Goal: Information Seeking & Learning: Learn about a topic

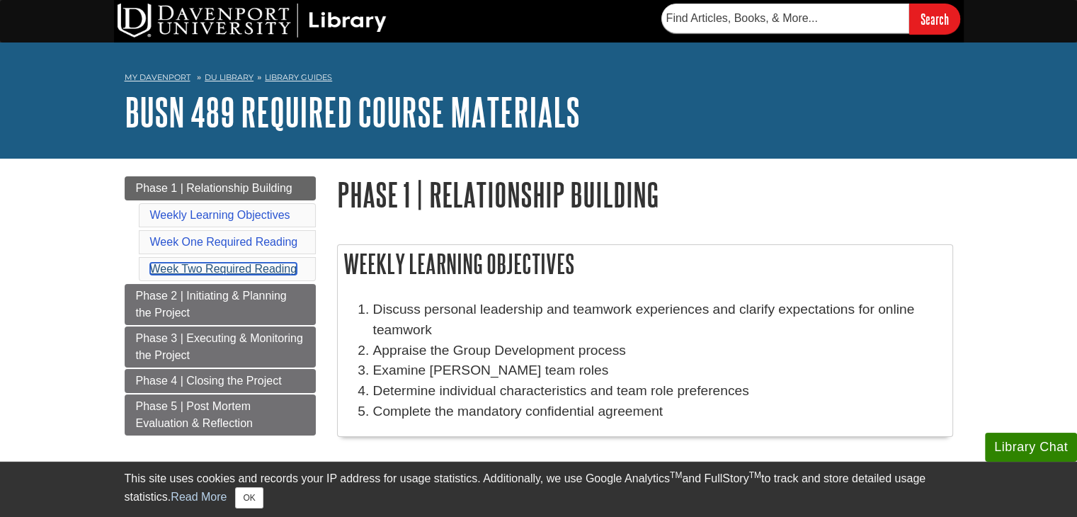
click at [227, 273] on link "Week Two Required Reading" at bounding box center [223, 269] width 147 height 12
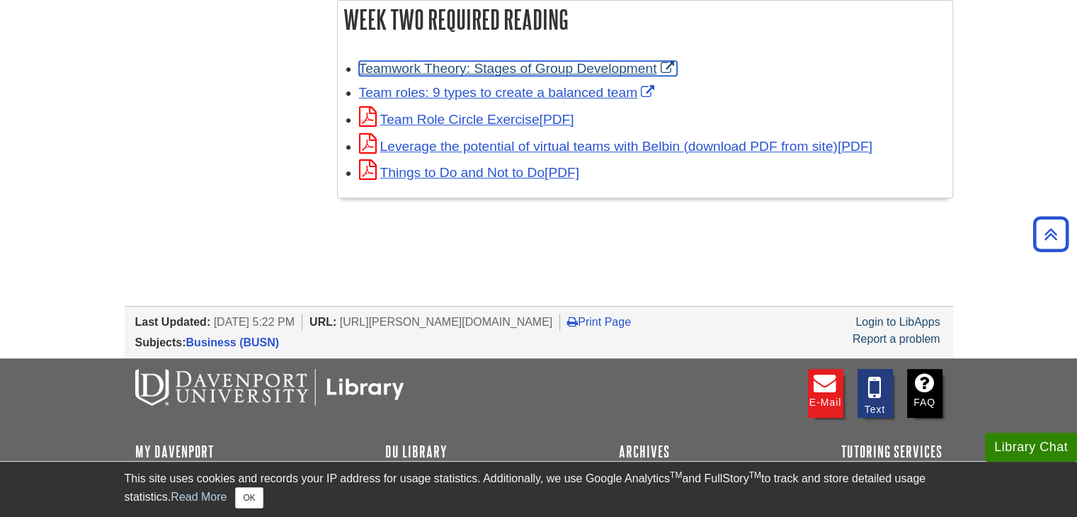
click at [567, 69] on link "Teamwork Theory: Stages of Group Development" at bounding box center [518, 68] width 319 height 15
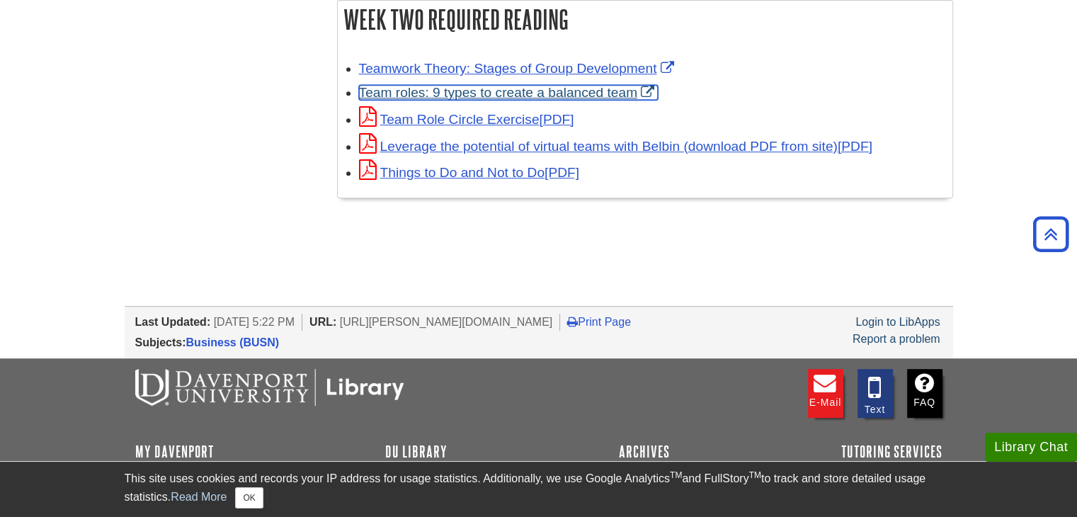
click at [476, 93] on link "Team roles: 9 types to create a balanced team" at bounding box center [508, 92] width 299 height 15
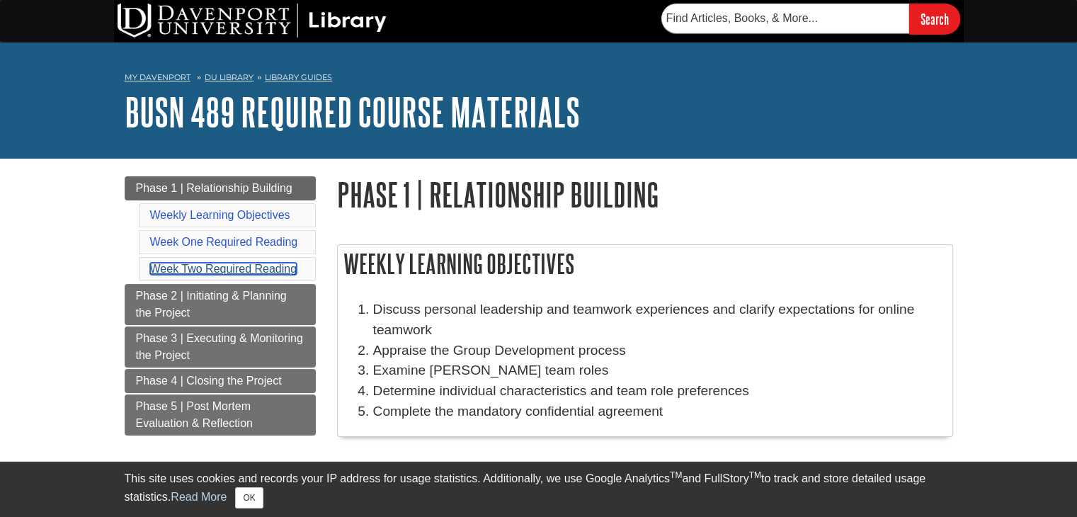
click at [218, 263] on link "Week Two Required Reading" at bounding box center [223, 269] width 147 height 12
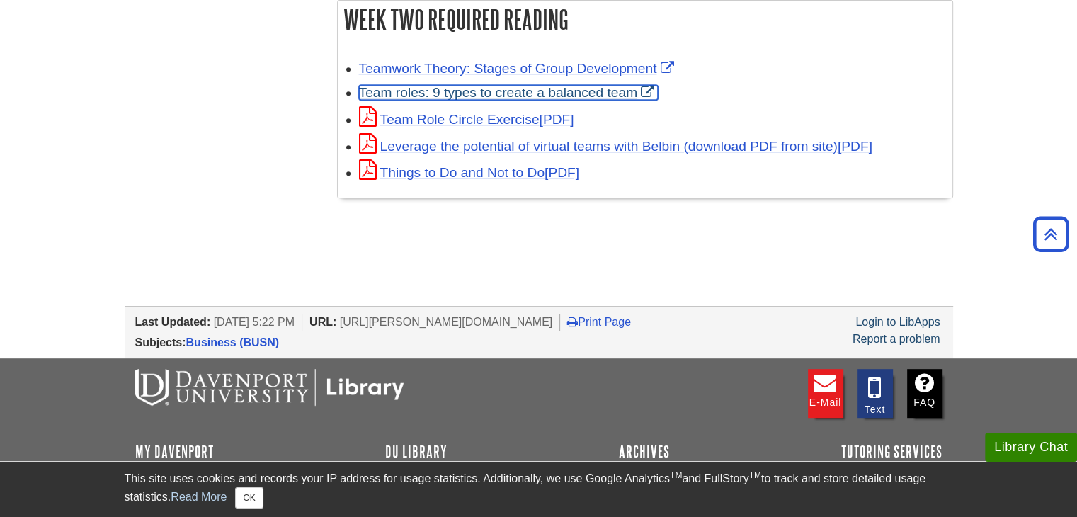
click at [401, 91] on link "Team roles: 9 types to create a balanced team" at bounding box center [508, 92] width 299 height 15
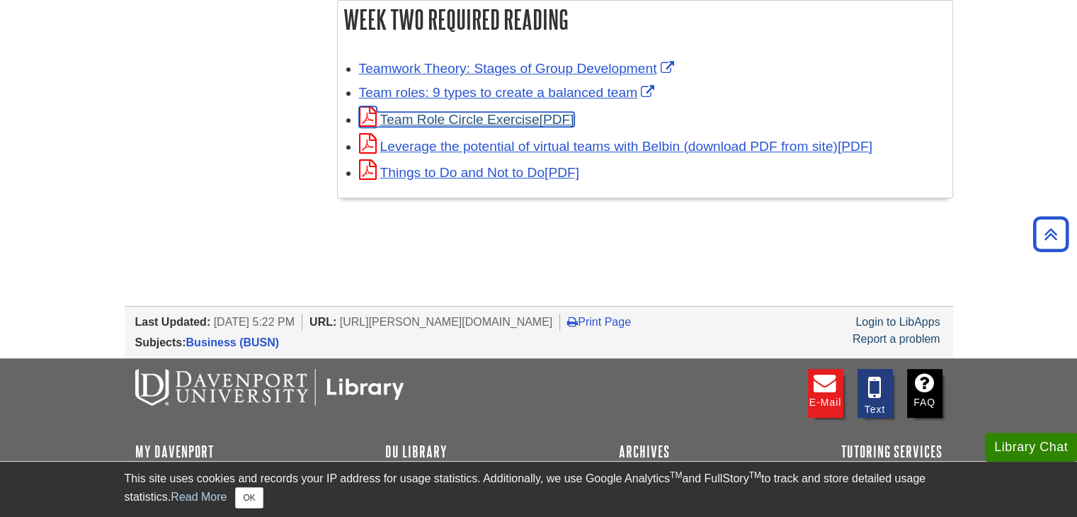
click at [470, 121] on link "Team Role Circle Exercise" at bounding box center [466, 119] width 215 height 15
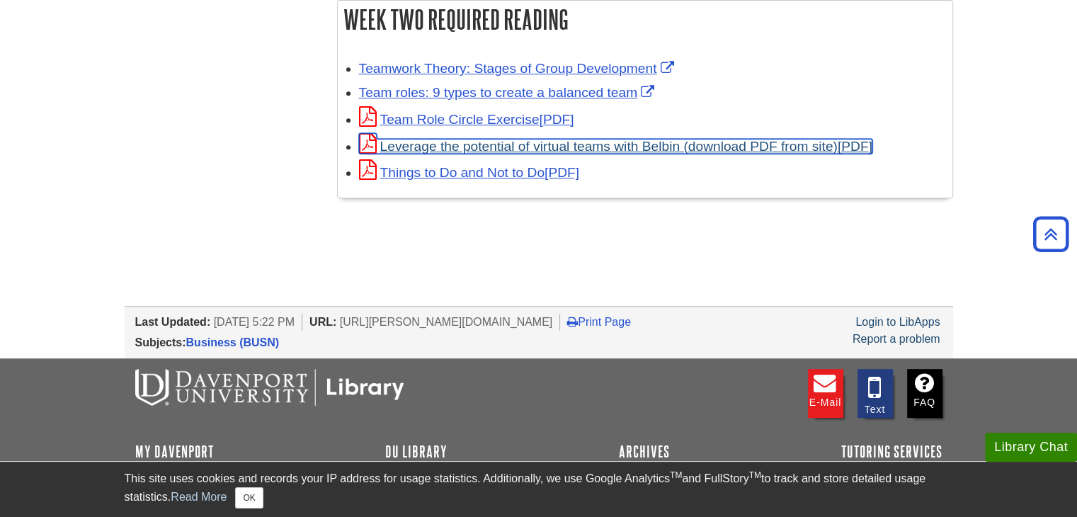
click at [619, 150] on link "Leverage the potential of virtual teams with Belbin (download PDF from site)" at bounding box center [615, 146] width 513 height 15
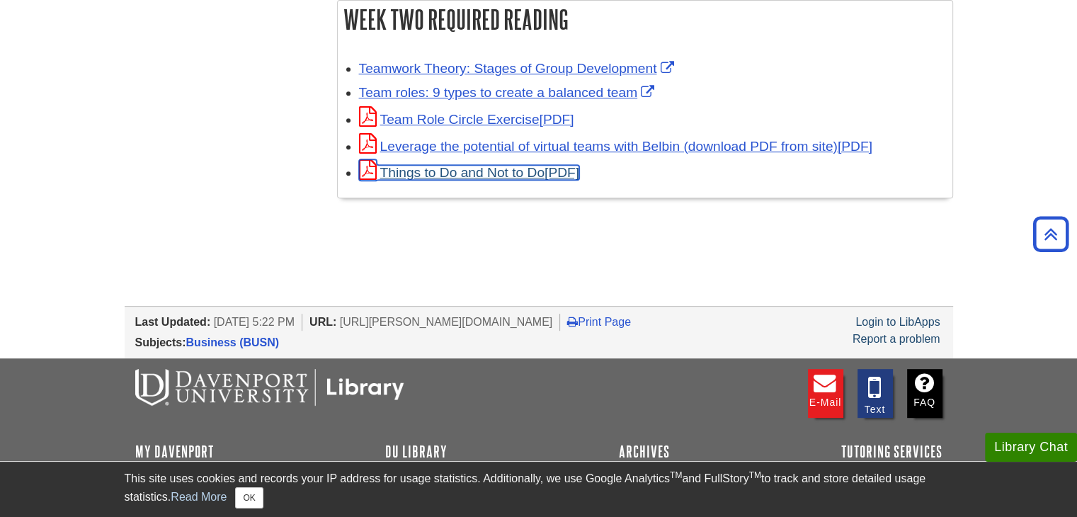
click at [468, 172] on link "Things to Do and Not to Do" at bounding box center [469, 172] width 221 height 15
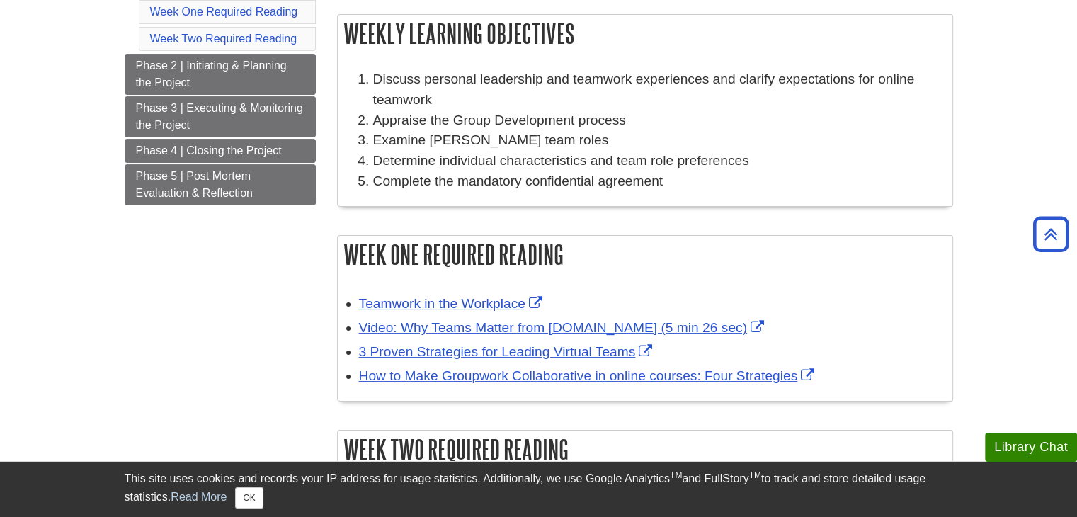
scroll to position [0, 0]
